Goal: Transaction & Acquisition: Purchase product/service

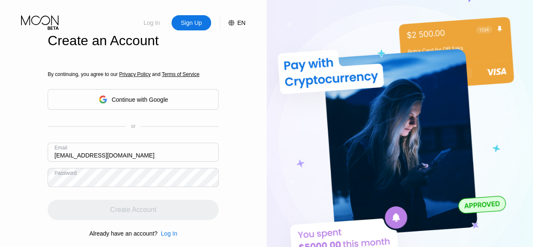
click at [151, 27] on div "Log In" at bounding box center [152, 23] width 18 height 8
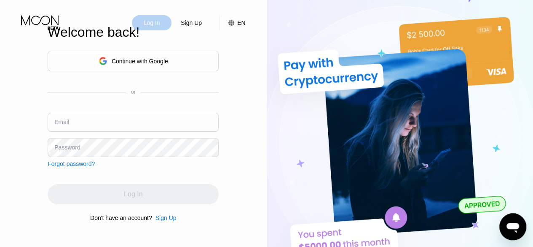
click at [157, 25] on div "Log In" at bounding box center [152, 23] width 18 height 8
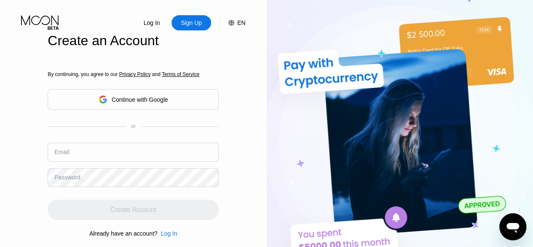
type input "[EMAIL_ADDRESS][DOMAIN_NAME]"
click at [214, 209] on div "Create Account" at bounding box center [133, 209] width 171 height 20
click at [157, 21] on div "Log In" at bounding box center [152, 23] width 18 height 8
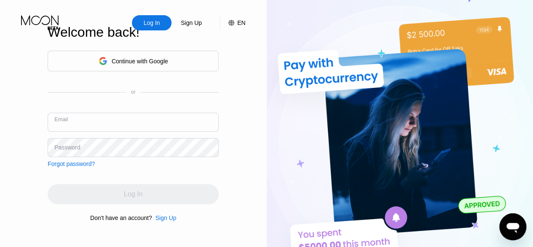
click at [111, 127] on input "text" at bounding box center [133, 122] width 171 height 19
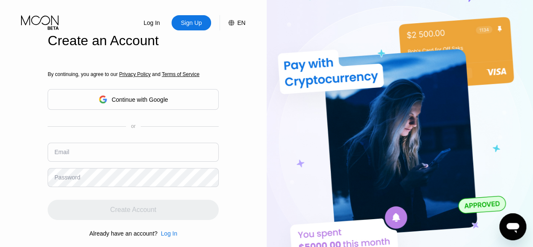
type input "[EMAIL_ADDRESS][DOMAIN_NAME]"
click at [150, 20] on div "Log In" at bounding box center [152, 23] width 18 height 8
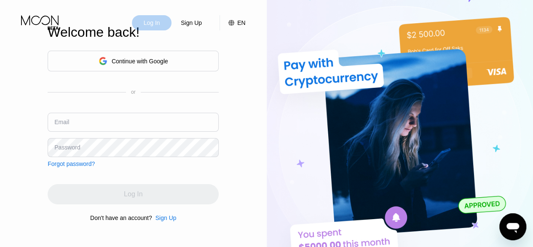
click at [162, 22] on div "Log In" at bounding box center [152, 22] width 40 height 15
click at [160, 27] on div "Log In" at bounding box center [152, 23] width 18 height 8
click at [98, 124] on input "text" at bounding box center [133, 122] width 171 height 19
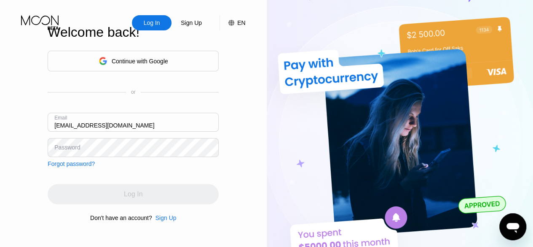
type input "[EMAIL_ADDRESS][DOMAIN_NAME]"
click at [49, 179] on div "Continue with Google or Email raymondvgarcia01@gmail.com Password Forgot passwo…" at bounding box center [133, 135] width 171 height 171
click at [153, 26] on div "Log In" at bounding box center [152, 23] width 18 height 8
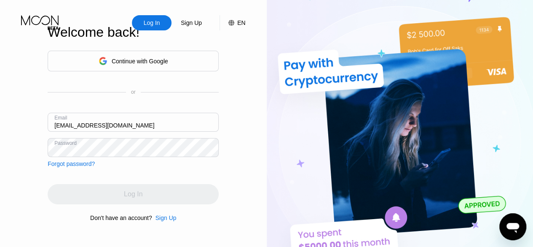
click at [153, 26] on div "Log In" at bounding box center [152, 23] width 18 height 8
click at [37, 21] on icon at bounding box center [40, 22] width 39 height 15
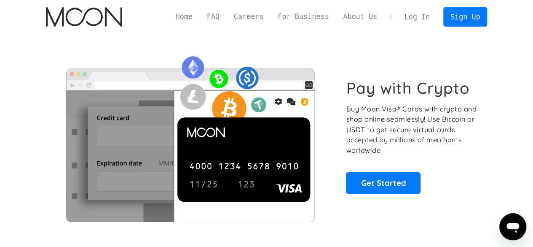
click at [428, 22] on link "Log In" at bounding box center [417, 17] width 40 height 19
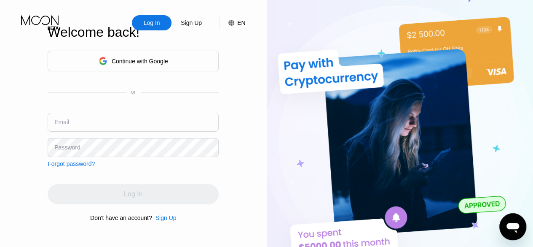
type input "[EMAIL_ADDRESS][DOMAIN_NAME]"
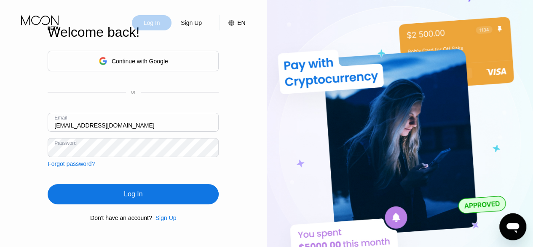
click at [148, 26] on div "Log In" at bounding box center [152, 23] width 18 height 8
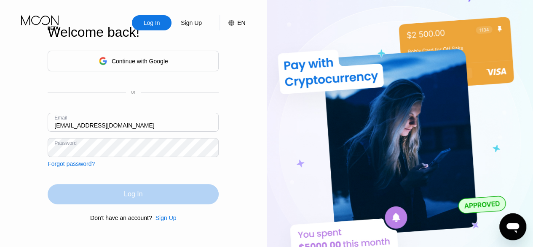
click at [137, 190] on div "Log In" at bounding box center [133, 194] width 171 height 20
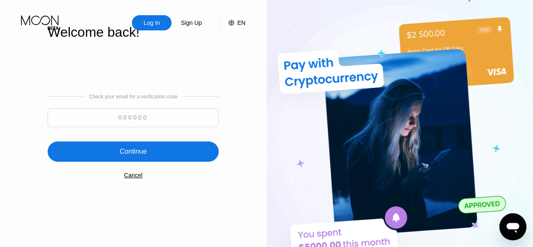
click at [183, 120] on input at bounding box center [133, 117] width 171 height 19
type input "840163"
click at [192, 156] on div "Continue" at bounding box center [133, 151] width 171 height 20
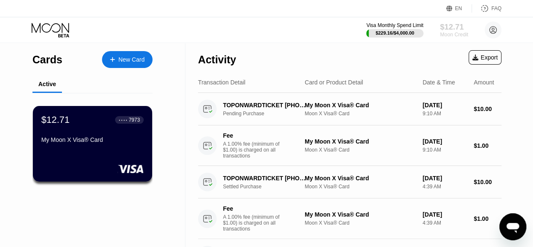
click at [454, 29] on div "$12.71" at bounding box center [454, 26] width 28 height 9
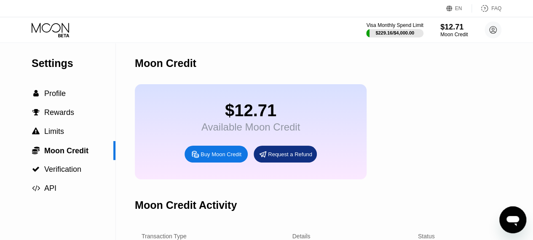
click at [223, 158] on div "Buy Moon Credit" at bounding box center [221, 154] width 41 height 7
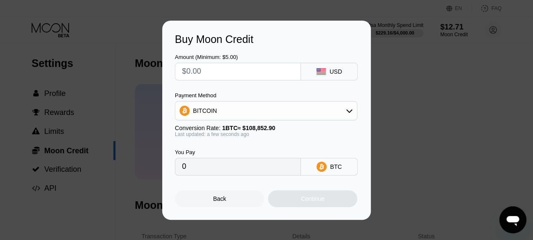
click at [240, 66] on input "text" at bounding box center [238, 71] width 112 height 17
type input "$2"
type input "0.00001838"
type input "$24"
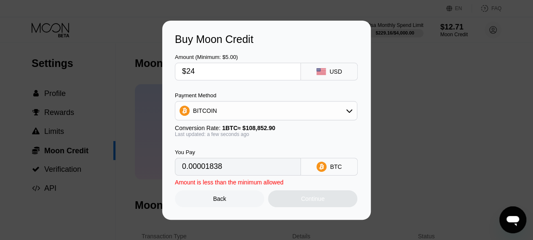
type input "0.00022049"
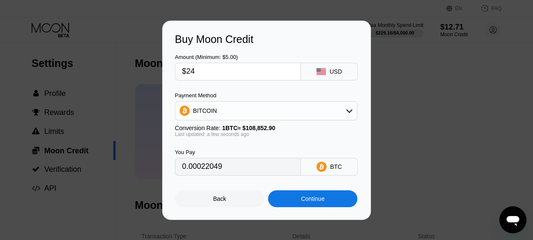
type input "$240"
type input "0.00220482"
type input "$240"
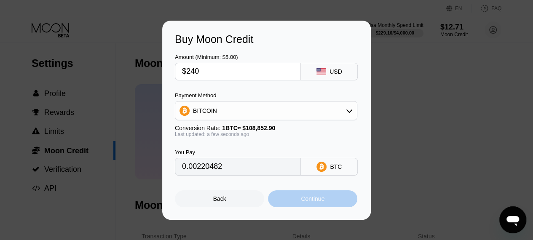
click at [313, 202] on div "Continue" at bounding box center [313, 199] width 24 height 7
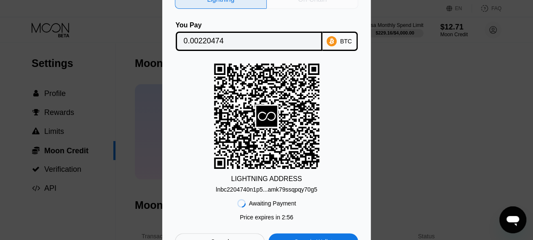
click at [330, 3] on div "On-Chain" at bounding box center [313, -1] width 92 height 19
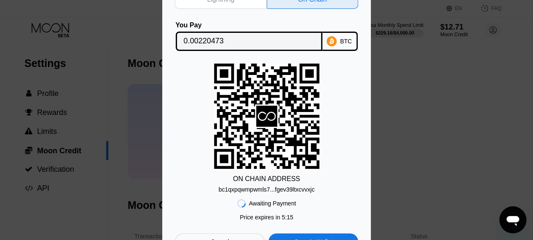
scroll to position [0, 8]
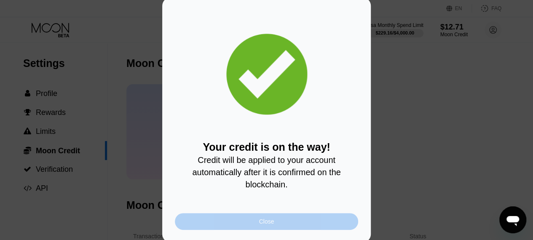
click at [277, 220] on div "Close" at bounding box center [266, 221] width 183 height 17
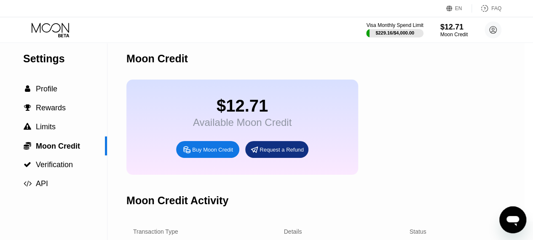
scroll to position [3, 8]
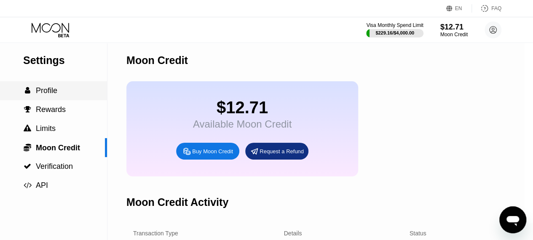
click at [54, 91] on span "Profile" at bounding box center [46, 90] width 21 height 8
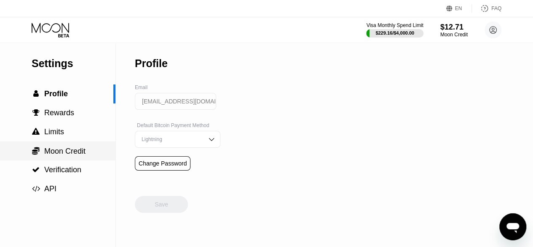
click at [57, 150] on span "Moon Credit" at bounding box center [64, 151] width 41 height 8
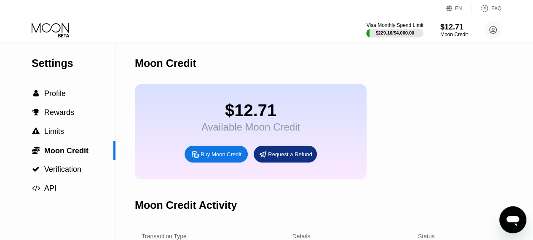
click at [405, 20] on div "Visa Monthly Spend Limit $229.16 / $4,000.00 $12.71 Moon Credit raymondvgarcia0…" at bounding box center [266, 29] width 533 height 25
click at [408, 29] on div at bounding box center [395, 33] width 58 height 8
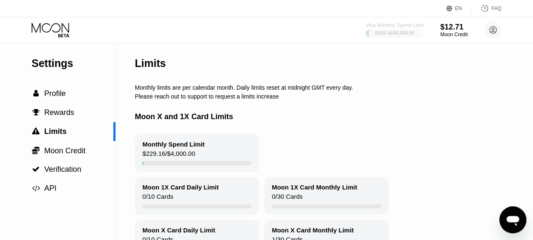
click at [408, 29] on div at bounding box center [395, 33] width 58 height 8
click at [58, 154] on span "Moon Credit" at bounding box center [64, 151] width 41 height 8
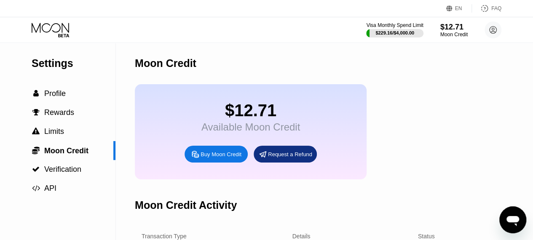
click at [194, 132] on div "$12.71 Available Moon Credit Buy Moon Credit Request a Refund" at bounding box center [251, 131] width 232 height 95
click at [213, 158] on div "Buy Moon Credit" at bounding box center [221, 154] width 41 height 7
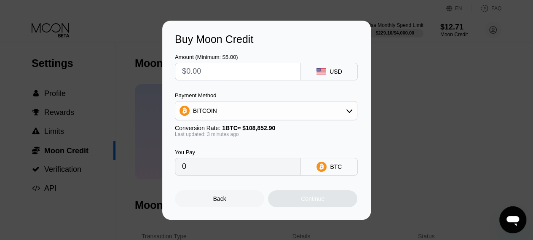
click at [425, 119] on div "Buy Moon Credit Amount (Minimum: $5.00) USD Payment Method BITCOIN Conversion R…" at bounding box center [266, 120] width 533 height 199
click at [415, 101] on div "Buy Moon Credit Amount (Minimum: $5.00) USD Payment Method BITCOIN Conversion R…" at bounding box center [266, 120] width 533 height 199
click at [223, 201] on div "Back" at bounding box center [219, 199] width 13 height 7
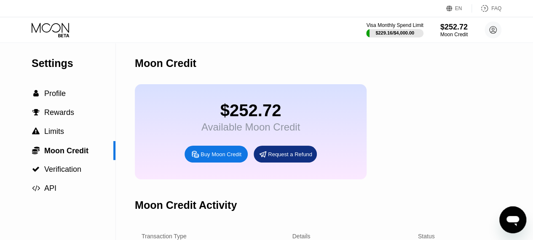
click at [260, 120] on div "$252.72" at bounding box center [250, 110] width 99 height 19
click at [324, 115] on div "$252.72 Available Moon Credit Buy Moon Credit Request a Refund" at bounding box center [251, 131] width 232 height 95
click at [277, 133] on div "Available Moon Credit" at bounding box center [250, 127] width 99 height 12
click at [53, 116] on span "Rewards" at bounding box center [59, 112] width 30 height 8
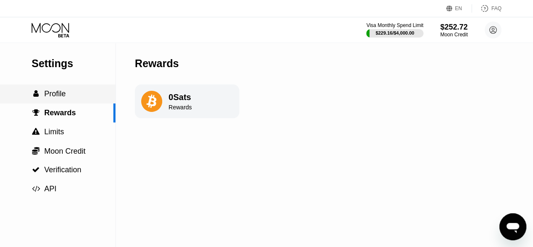
click at [69, 93] on div " Profile" at bounding box center [57, 93] width 115 height 9
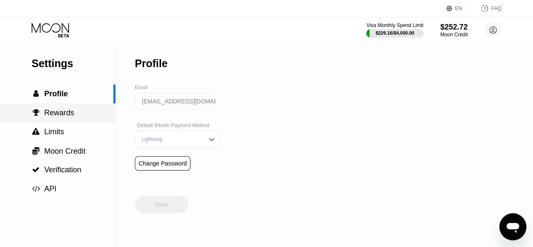
click at [68, 117] on span "Rewards" at bounding box center [59, 112] width 30 height 8
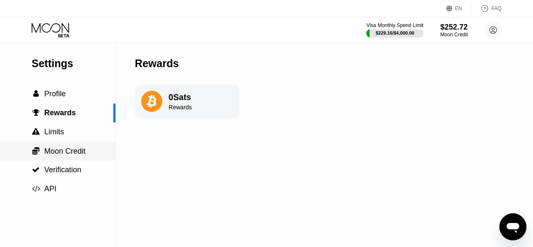
click at [61, 160] on div " Moon Credit" at bounding box center [57, 150] width 115 height 19
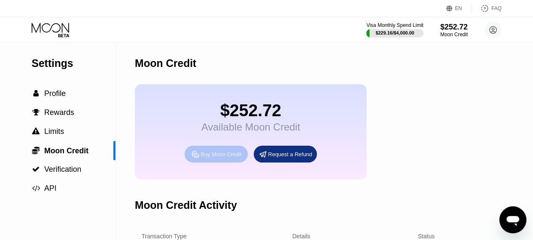
click at [223, 158] on div "Buy Moon Credit" at bounding box center [221, 154] width 41 height 7
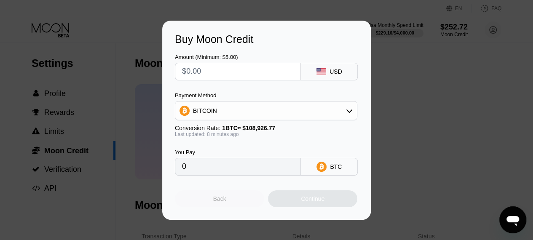
click at [232, 201] on div "Back" at bounding box center [219, 199] width 89 height 17
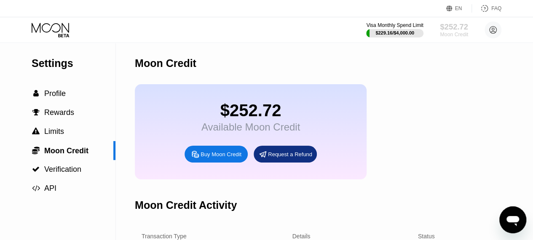
click at [452, 28] on div "$252.72" at bounding box center [454, 26] width 28 height 9
click at [67, 91] on div " Profile" at bounding box center [57, 93] width 115 height 9
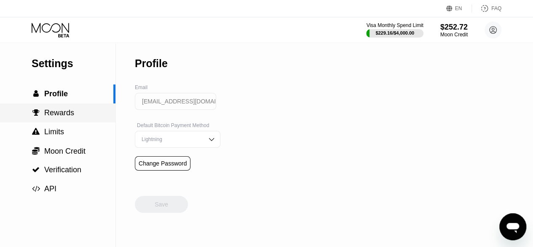
click at [59, 117] on span "Rewards" at bounding box center [59, 112] width 30 height 8
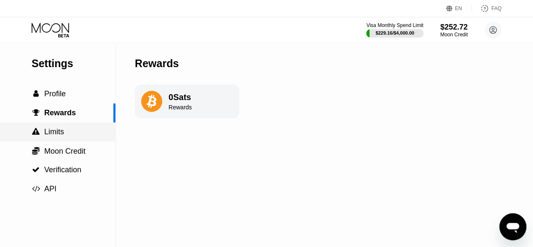
click at [58, 133] on span "Limits" at bounding box center [54, 131] width 20 height 8
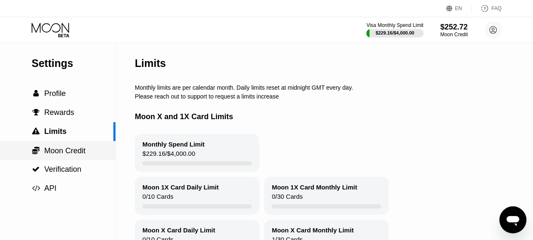
click at [60, 146] on div " Moon Credit" at bounding box center [57, 150] width 115 height 19
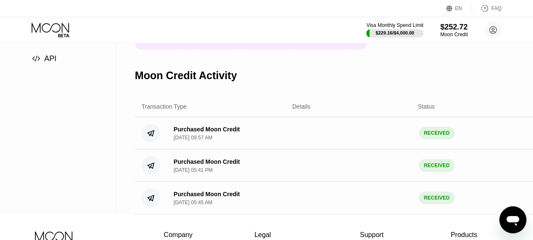
scroll to position [129, 0]
click at [254, 141] on div "Purchased Moon Credit Aug 26, 2025, 09:57 AM" at bounding box center [226, 133] width 119 height 15
click at [365, 140] on div "Purchased Moon Credit Aug 26, 2025, 09:57 AM RECEIVED $ 240.00" at bounding box center [355, 134] width 440 height 32
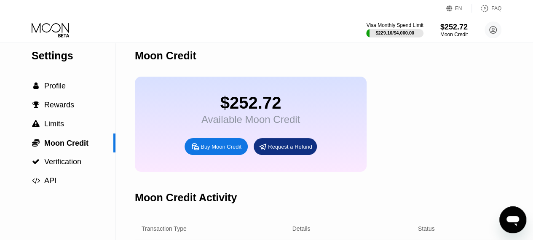
scroll to position [7, 0]
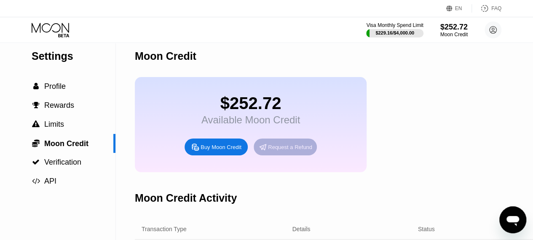
click at [288, 151] on div "Request a Refund" at bounding box center [290, 147] width 44 height 7
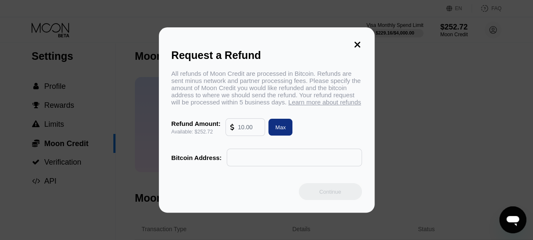
click at [356, 42] on icon at bounding box center [357, 45] width 6 height 6
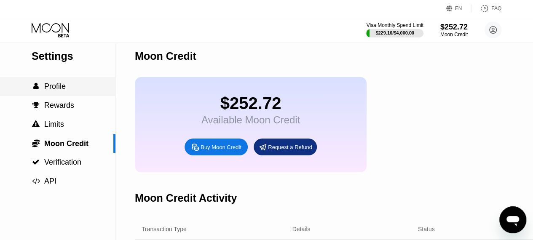
click at [59, 94] on div " Profile" at bounding box center [57, 86] width 115 height 19
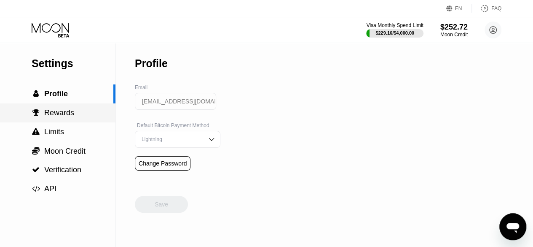
click at [51, 113] on span "Rewards" at bounding box center [59, 112] width 30 height 8
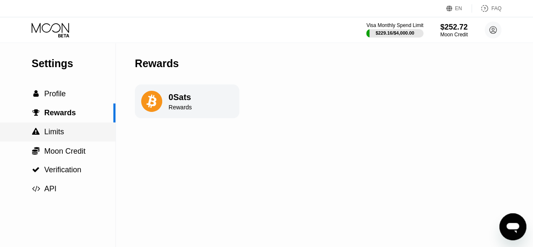
click at [56, 128] on span "Limits" at bounding box center [54, 131] width 20 height 8
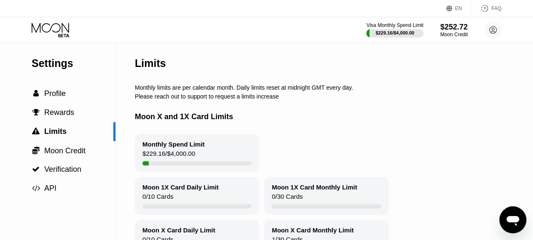
click at [213, 148] on div "Monthly Spend Limit $229.16 / $4,000.00" at bounding box center [197, 153] width 124 height 38
click at [182, 153] on div "Monthly Spend Limit $229.16 / $4,000.00" at bounding box center [197, 153] width 124 height 38
click at [396, 28] on div "Visa Monthly Spend Limit" at bounding box center [395, 25] width 58 height 6
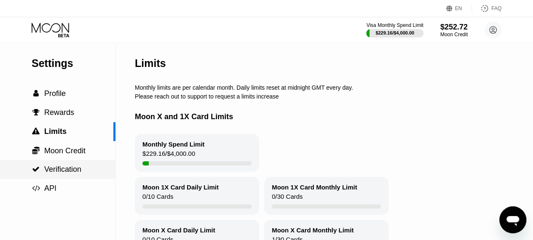
click at [71, 168] on span "Verification" at bounding box center [62, 169] width 37 height 8
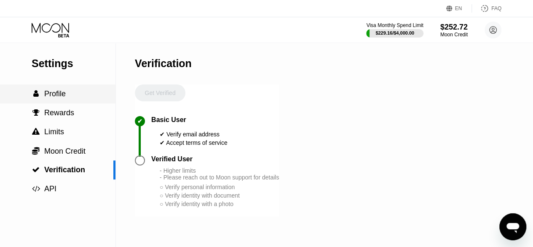
click at [51, 93] on span "Profile" at bounding box center [54, 93] width 21 height 8
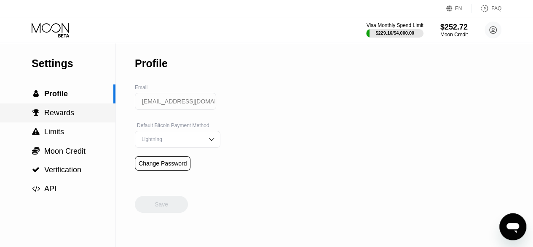
click at [64, 114] on span "Rewards" at bounding box center [59, 112] width 30 height 8
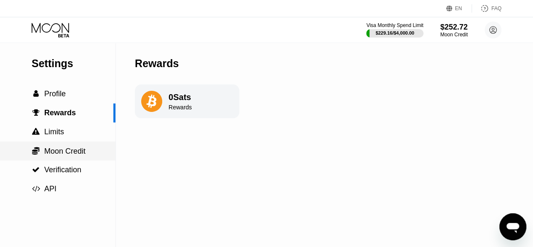
click at [68, 143] on div " Moon Credit" at bounding box center [57, 150] width 115 height 19
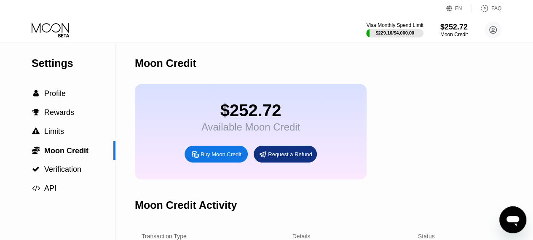
click at [246, 119] on div "$252.72" at bounding box center [250, 110] width 99 height 19
click at [335, 117] on div "$252.72 Available Moon Credit Buy Moon Credit Request a Refund" at bounding box center [251, 131] width 232 height 95
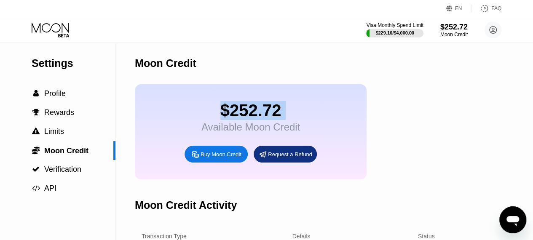
click at [335, 117] on div "$252.72 Available Moon Credit Buy Moon Credit Request a Refund" at bounding box center [251, 131] width 232 height 95
click at [463, 59] on div "Moon Credit" at bounding box center [355, 64] width 440 height 42
click at [494, 27] on icon at bounding box center [493, 30] width 7 height 7
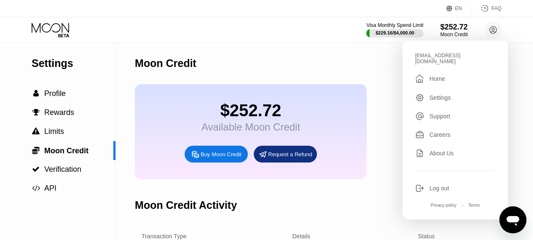
click at [430, 75] on div "Home" at bounding box center [438, 78] width 16 height 7
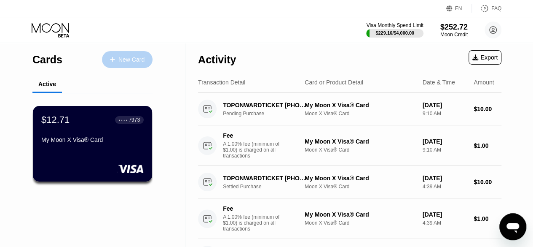
click at [118, 59] on div at bounding box center [116, 59] width 3 height 7
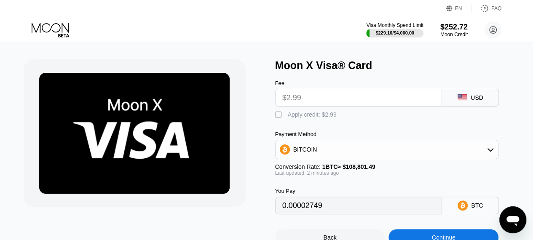
scroll to position [12, 0]
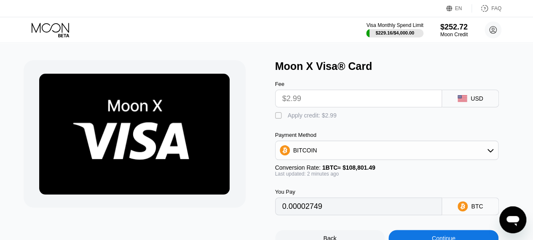
click at [279, 118] on div "" at bounding box center [279, 116] width 8 height 8
type input "0"
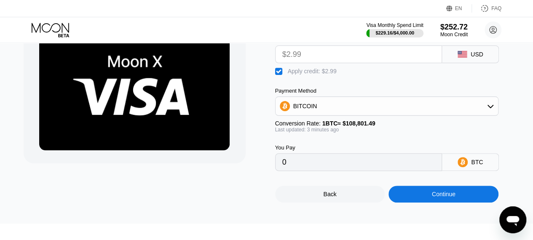
scroll to position [56, 0]
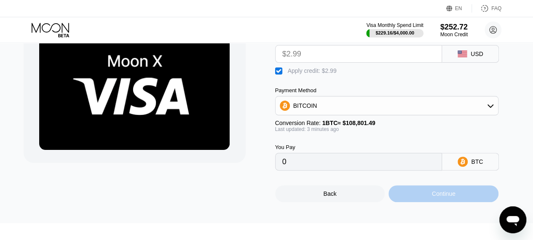
click at [419, 200] on div "Continue" at bounding box center [444, 193] width 110 height 17
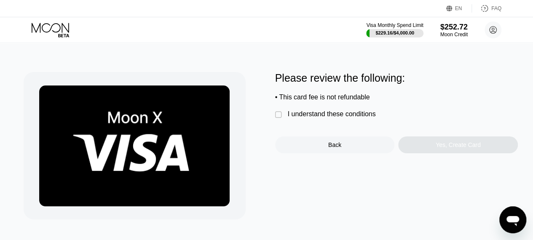
click at [279, 115] on div "" at bounding box center [279, 115] width 8 height 8
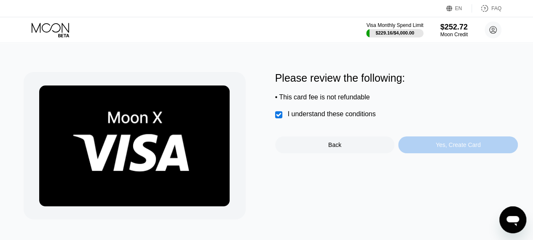
click at [443, 145] on div "Yes, Create Card" at bounding box center [458, 145] width 45 height 7
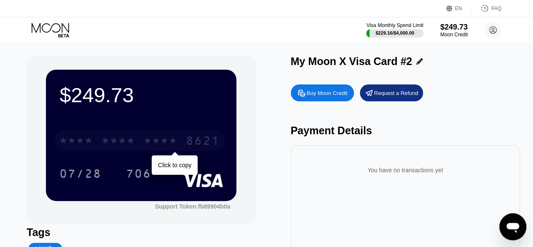
click at [146, 147] on div "* * * *" at bounding box center [161, 141] width 34 height 13
